Goal: Information Seeking & Learning: Learn about a topic

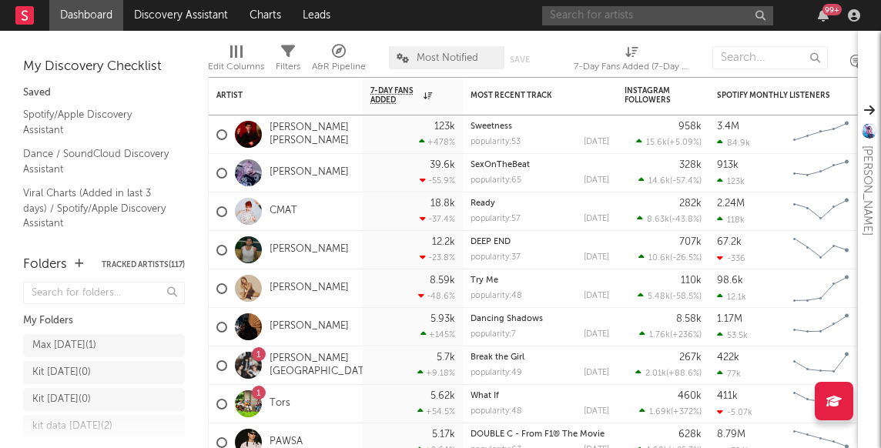
click at [577, 15] on input "text" at bounding box center [657, 15] width 231 height 19
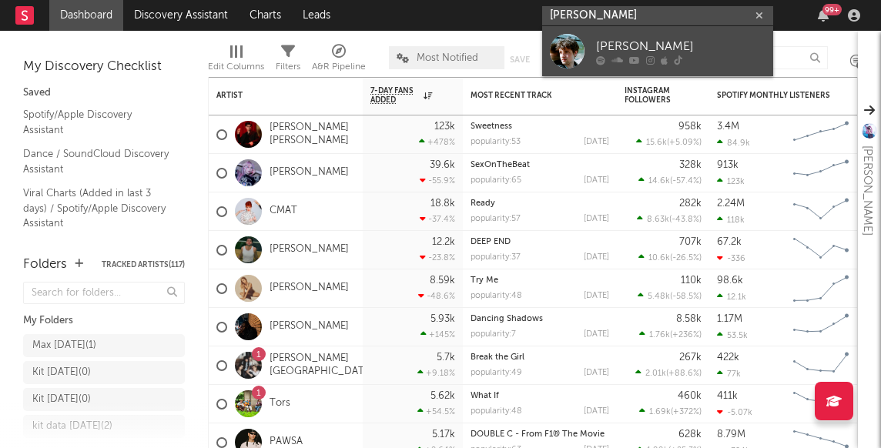
type input "[PERSON_NAME]"
click at [643, 50] on div "[PERSON_NAME]" at bounding box center [681, 46] width 170 height 18
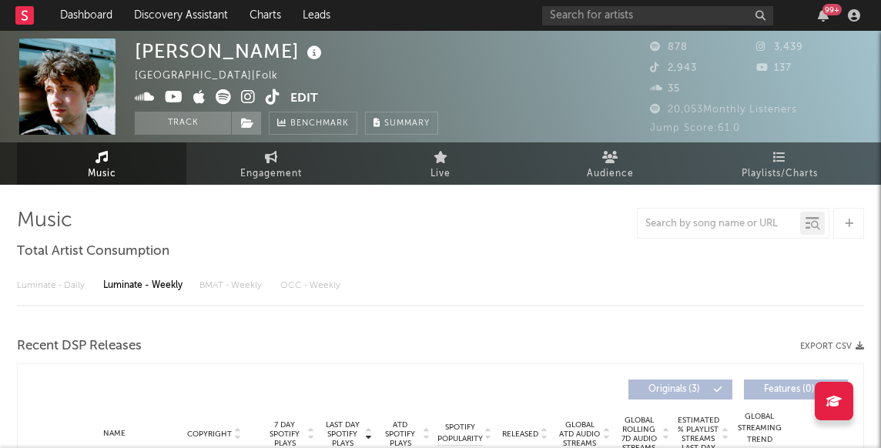
select select "1w"
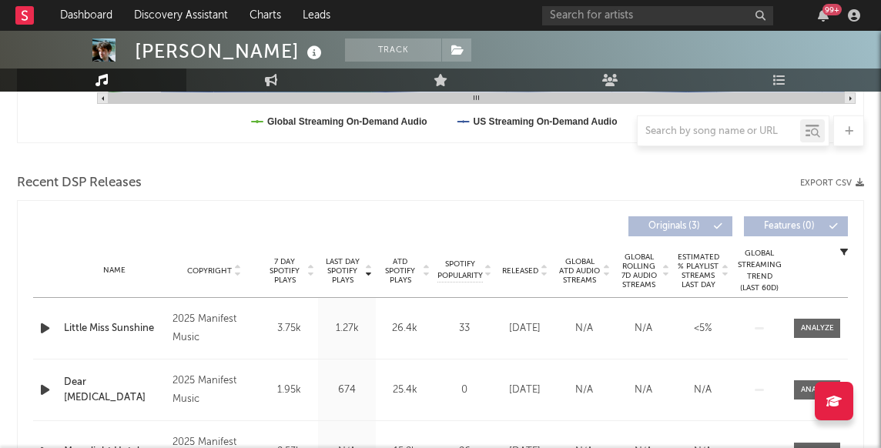
scroll to position [556, 0]
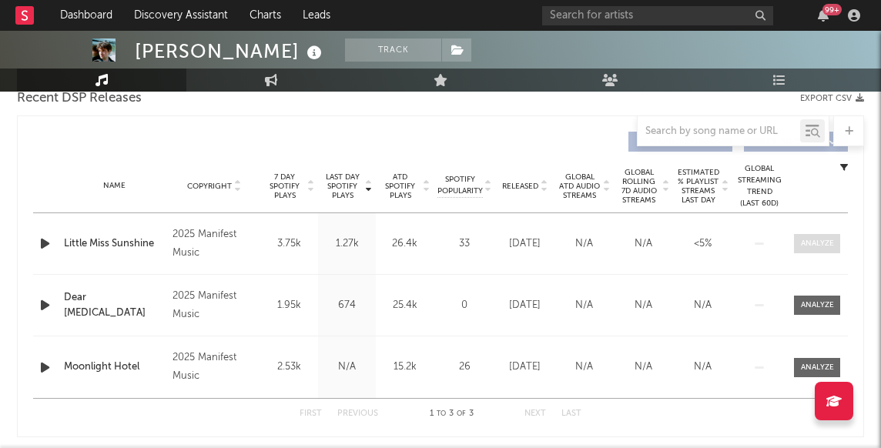
click at [808, 247] on div at bounding box center [817, 244] width 33 height 12
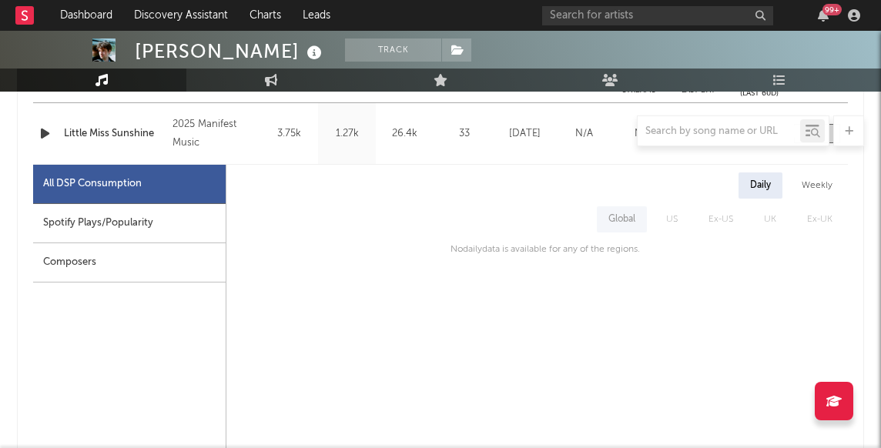
scroll to position [669, 0]
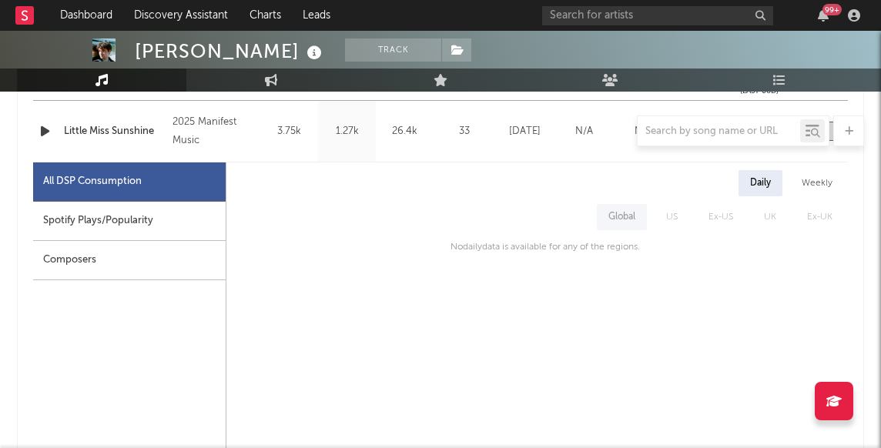
click at [133, 218] on div "Spotify Plays/Popularity" at bounding box center [129, 221] width 193 height 39
select select "1w"
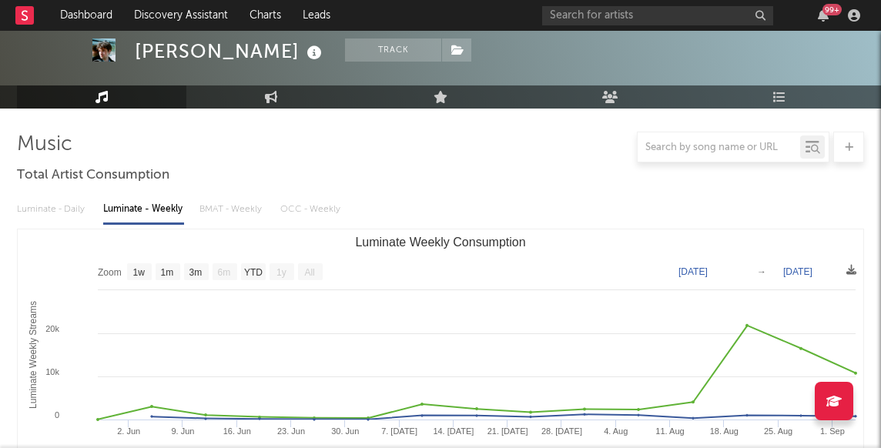
scroll to position [0, 0]
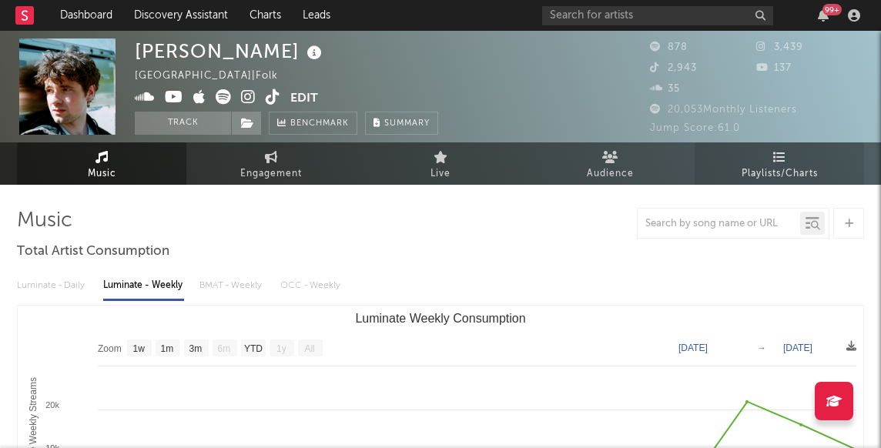
click at [777, 154] on icon at bounding box center [780, 157] width 13 height 12
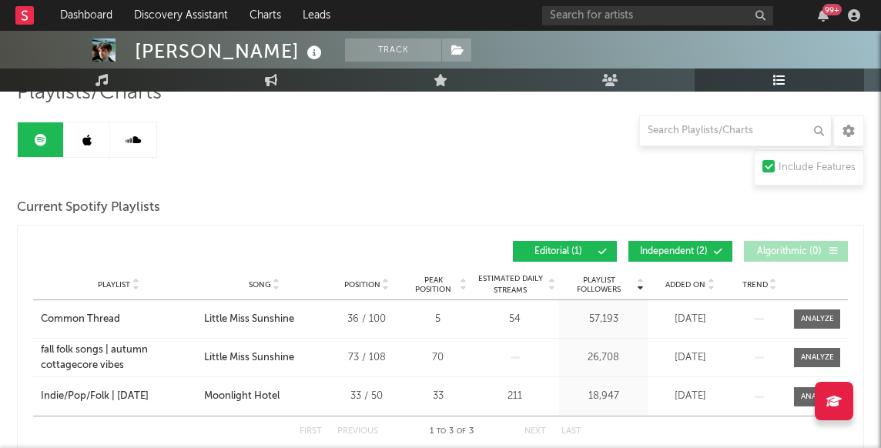
scroll to position [127, 0]
click at [566, 252] on span "Editorial ( 1 )" at bounding box center [558, 252] width 71 height 9
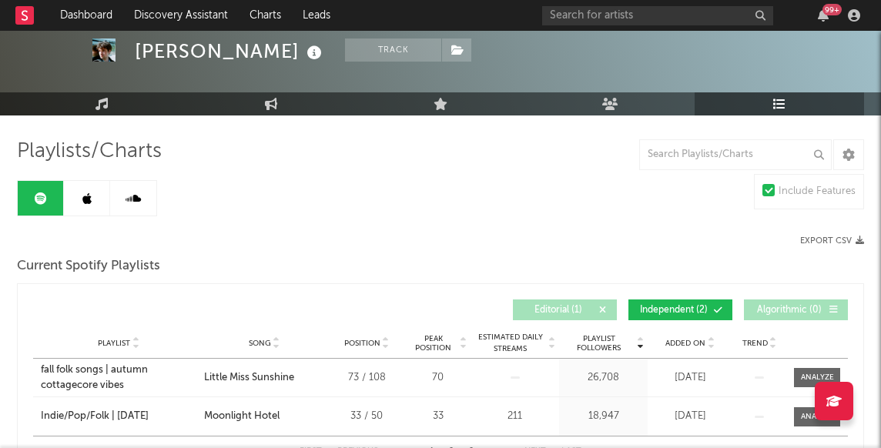
scroll to position [0, 0]
